Goal: Navigation & Orientation: Find specific page/section

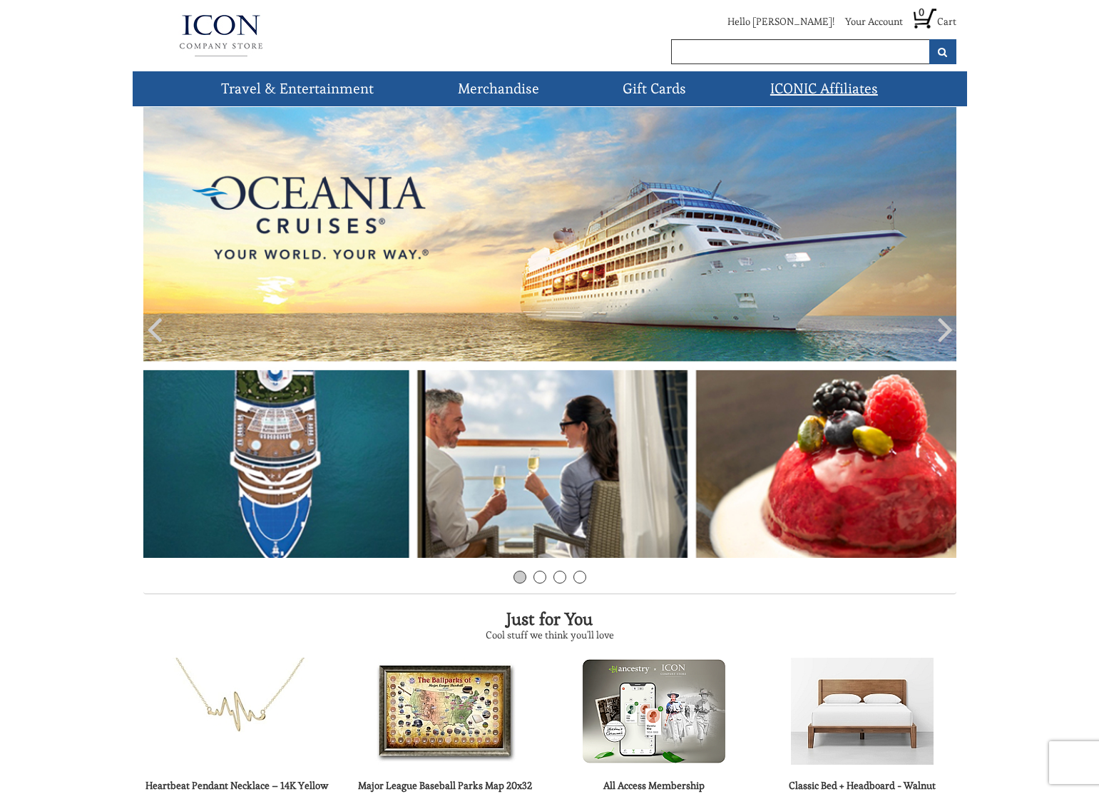
click at [799, 88] on link "ICONIC Affiliates" at bounding box center [823, 88] width 119 height 35
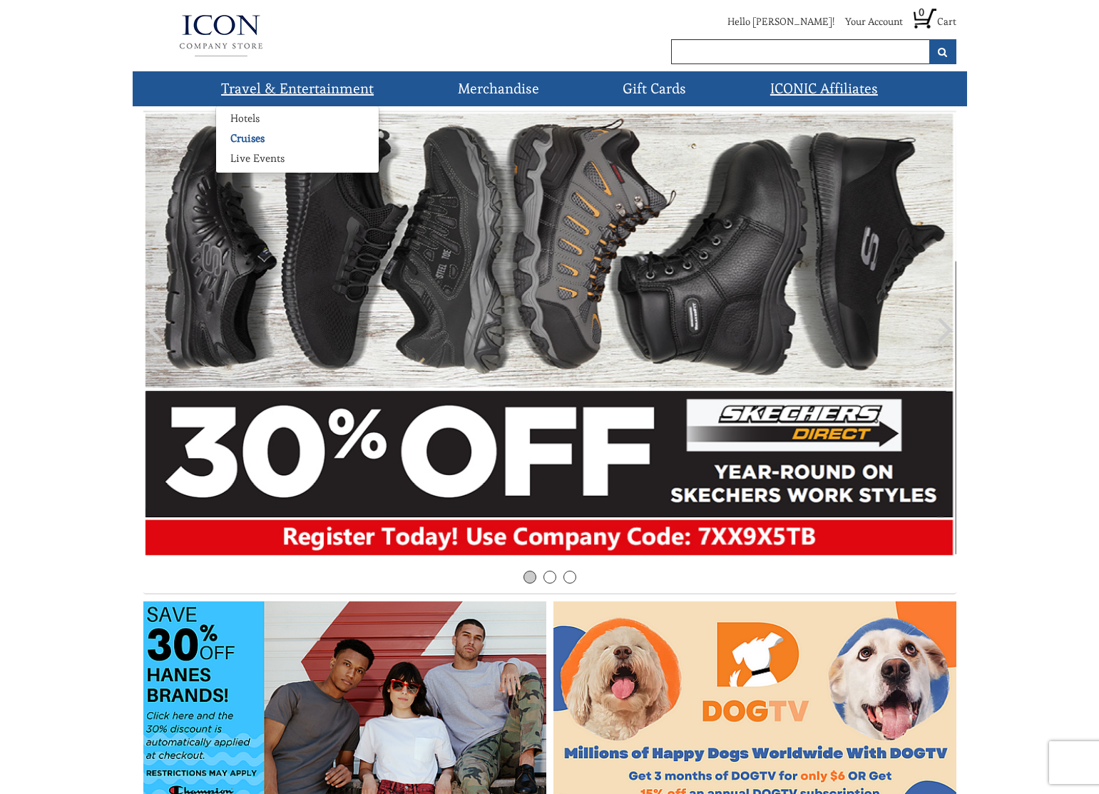
click at [248, 138] on link "Cruises" at bounding box center [247, 138] width 63 height 14
